Goal: Complete application form: Complete application form

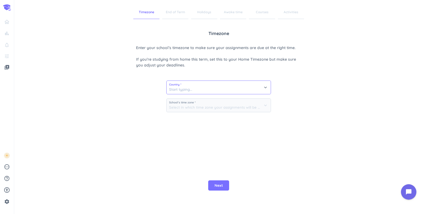
click at [244, 93] on input at bounding box center [219, 87] width 104 height 13
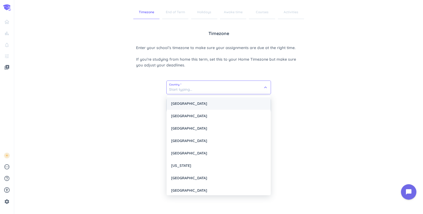
click at [224, 100] on div "[GEOGRAPHIC_DATA]" at bounding box center [219, 103] width 104 height 12
type input "[GEOGRAPHIC_DATA]"
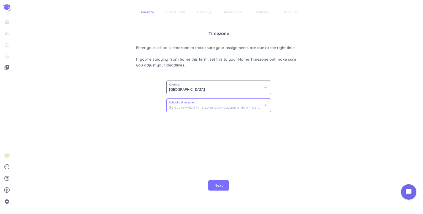
click at [216, 107] on input at bounding box center [219, 105] width 104 height 13
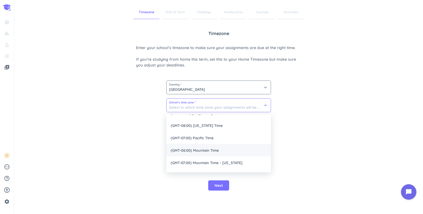
scroll to position [31, 0]
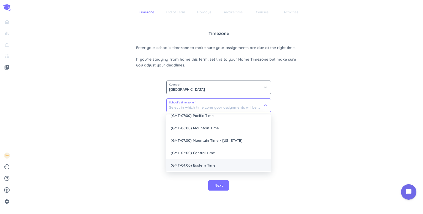
click at [217, 168] on span "(GMT-04:00) Eastern Time" at bounding box center [218, 165] width 105 height 12
type input "(GMT-04:00) Eastern Time"
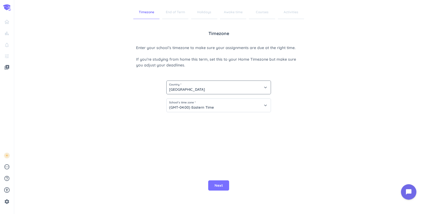
click at [294, 116] on div "Timezone Enter your school’s timezone to make sure your assignments are due at …" at bounding box center [218, 94] width 165 height 129
click at [217, 184] on span "Next" at bounding box center [218, 185] width 8 height 6
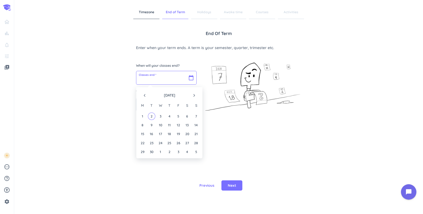
click at [164, 80] on input "text" at bounding box center [166, 77] width 60 height 13
click at [195, 96] on icon "navigate_next" at bounding box center [194, 95] width 6 height 6
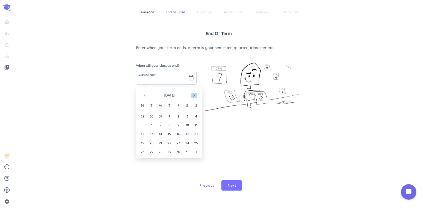
click at [147, 93] on span "[DATE]" at bounding box center [169, 95] width 44 height 6
click at [145, 95] on icon "navigate_before" at bounding box center [145, 95] width 6 height 6
click at [187, 132] on div "20" at bounding box center [186, 133] width 7 height 7
click at [189, 78] on input "[DATE]" at bounding box center [166, 77] width 60 height 13
click at [187, 127] on div "13" at bounding box center [186, 124] width 7 height 7
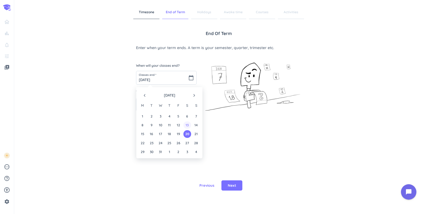
type input "[DATE]"
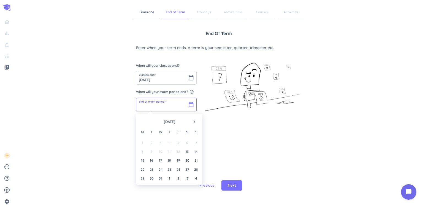
click at [190, 104] on input "text" at bounding box center [166, 104] width 60 height 13
click at [187, 161] on div "20" at bounding box center [186, 159] width 7 height 7
type input "[DATE]"
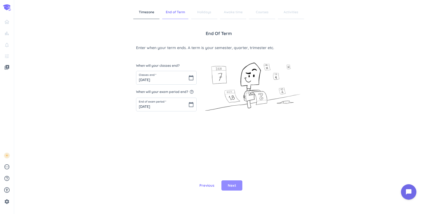
click at [233, 183] on span "Next" at bounding box center [232, 185] width 8 height 6
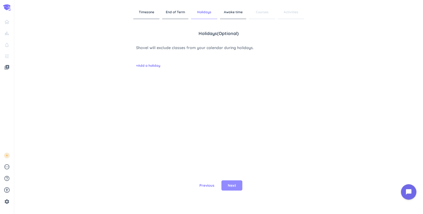
click at [229, 186] on span "Next" at bounding box center [232, 185] width 8 height 6
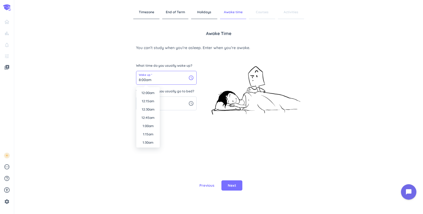
click at [185, 77] on input "8:00am" at bounding box center [166, 77] width 60 height 13
click at [176, 143] on div "Awake time You can’t study when you’re asleep. Enter when you’re awake. What ti…" at bounding box center [218, 94] width 165 height 129
click at [186, 80] on input "8:00am" at bounding box center [166, 77] width 60 height 13
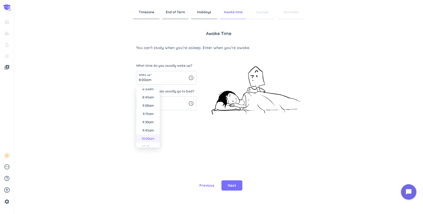
click at [148, 138] on li "10:00am" at bounding box center [147, 138] width 23 height 8
type input "10:00am"
click at [183, 121] on div "Awake time You can’t study when you’re asleep. Enter when you’re awake. What ti…" at bounding box center [218, 94] width 165 height 129
click at [180, 107] on input "1:00am" at bounding box center [166, 103] width 60 height 13
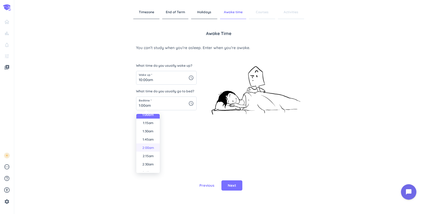
click at [149, 150] on li "2:00am" at bounding box center [147, 147] width 23 height 8
type input "2:00am"
click at [208, 154] on div "Awake time You can’t study when you’re asleep. Enter when you’re awake. What ti…" at bounding box center [218, 94] width 165 height 129
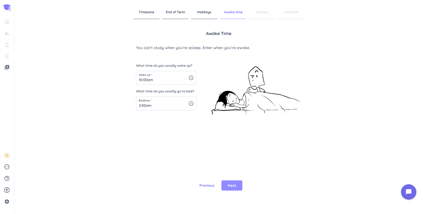
click at [230, 186] on span "Next" at bounding box center [232, 185] width 8 height 6
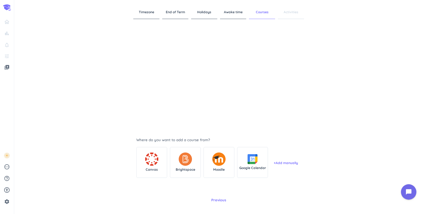
scroll to position [22, 0]
click at [182, 163] on img at bounding box center [185, 158] width 13 height 13
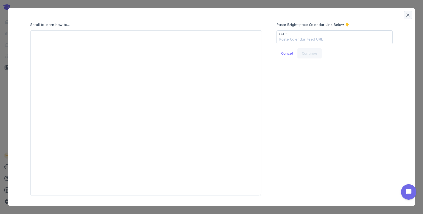
scroll to position [162, 229]
click at [298, 39] on input "text" at bounding box center [335, 37] width 116 height 13
paste input "[URL][DOMAIN_NAME]"
type input "[URL][DOMAIN_NAME]"
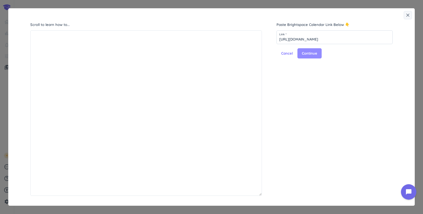
click at [308, 54] on span "Continue" at bounding box center [309, 54] width 15 height 6
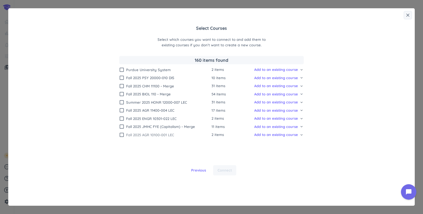
click at [121, 136] on icon "check_box_outline_blank" at bounding box center [122, 135] width 6 height 6
click at [122, 127] on icon "check_box_outline_blank" at bounding box center [122, 127] width 6 height 6
click at [120, 118] on icon "check_box_outline_blank" at bounding box center [122, 119] width 6 height 6
click at [121, 110] on icon "check_box_outline_blank" at bounding box center [122, 110] width 6 height 6
click at [119, 104] on icon "check_box_outline_blank" at bounding box center [122, 102] width 6 height 6
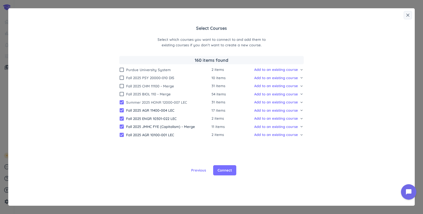
click at [120, 102] on icon "check_box" at bounding box center [122, 102] width 6 height 6
click at [127, 94] on span "Fall 2025 BIOL 110 - Merge" at bounding box center [168, 93] width 85 height 5
click at [127, 88] on span "Fall 2025 CHM 11100 - Merge" at bounding box center [168, 85] width 85 height 5
click at [127, 81] on div "check_box_outline_blank Purdue University System 2 items Add to an existing cou…" at bounding box center [211, 116] width 184 height 98
click at [128, 78] on span "Fall 2025 PSY 20000-010 DIS" at bounding box center [168, 77] width 85 height 5
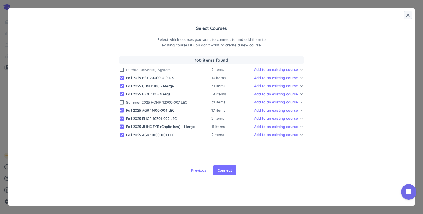
click at [136, 71] on span "Purdue University System" at bounding box center [168, 69] width 85 height 5
click at [223, 171] on button "Connect" at bounding box center [224, 170] width 23 height 10
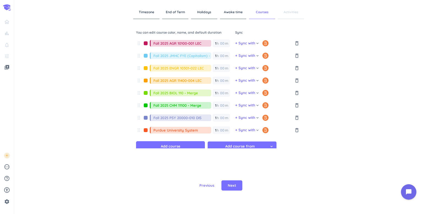
click at [255, 43] on icon "keyboard_arrow_down" at bounding box center [257, 43] width 4 height 4
click at [254, 43] on div at bounding box center [211, 107] width 423 height 214
click at [235, 187] on span "Next" at bounding box center [232, 185] width 8 height 6
